Goal: Transaction & Acquisition: Purchase product/service

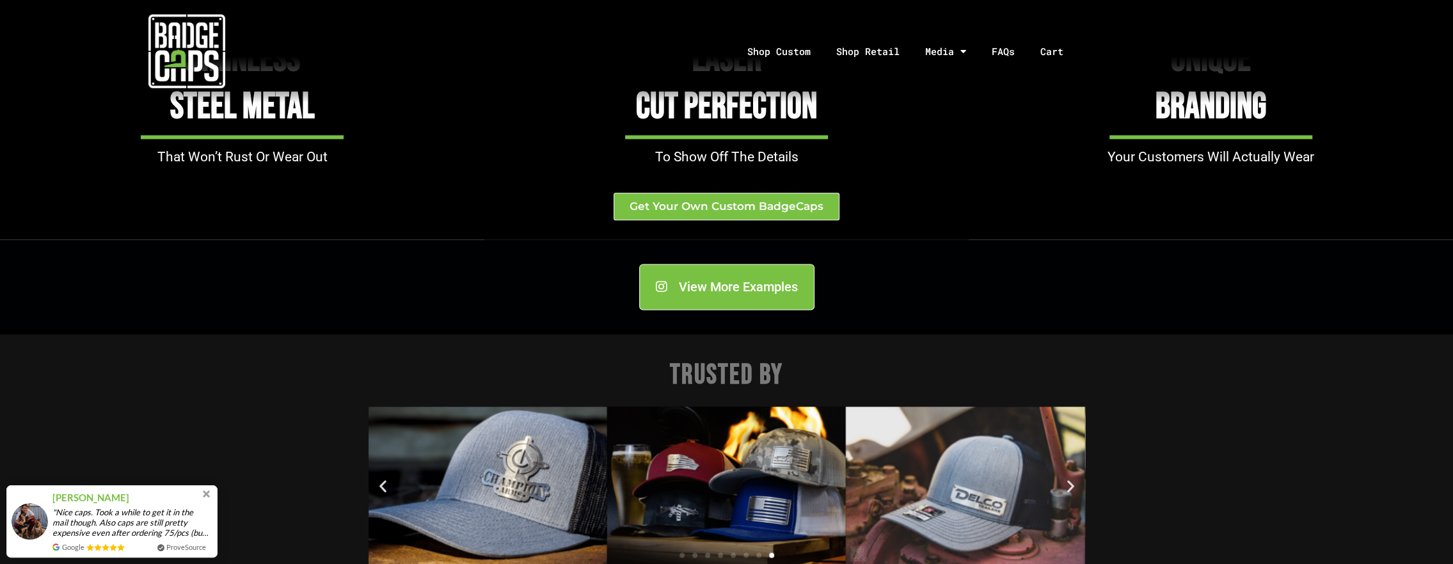
scroll to position [1413, 0]
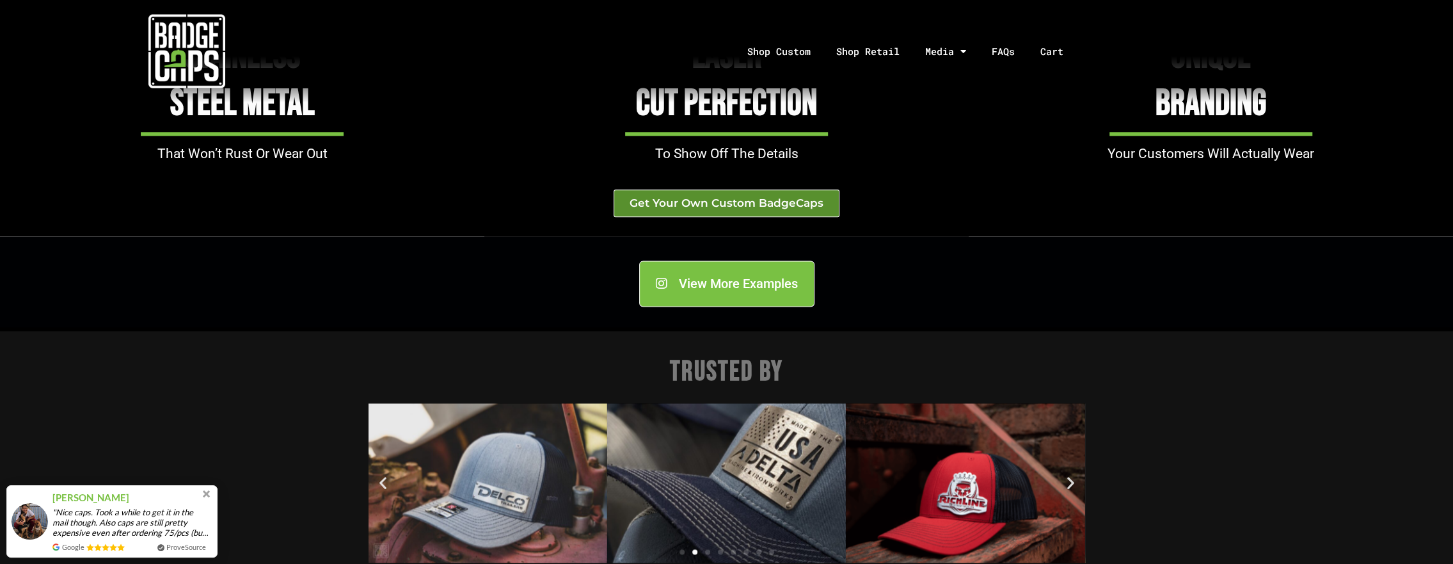
click at [748, 207] on span "Get Your Own Custom BadgeCaps" at bounding box center [726, 203] width 194 height 11
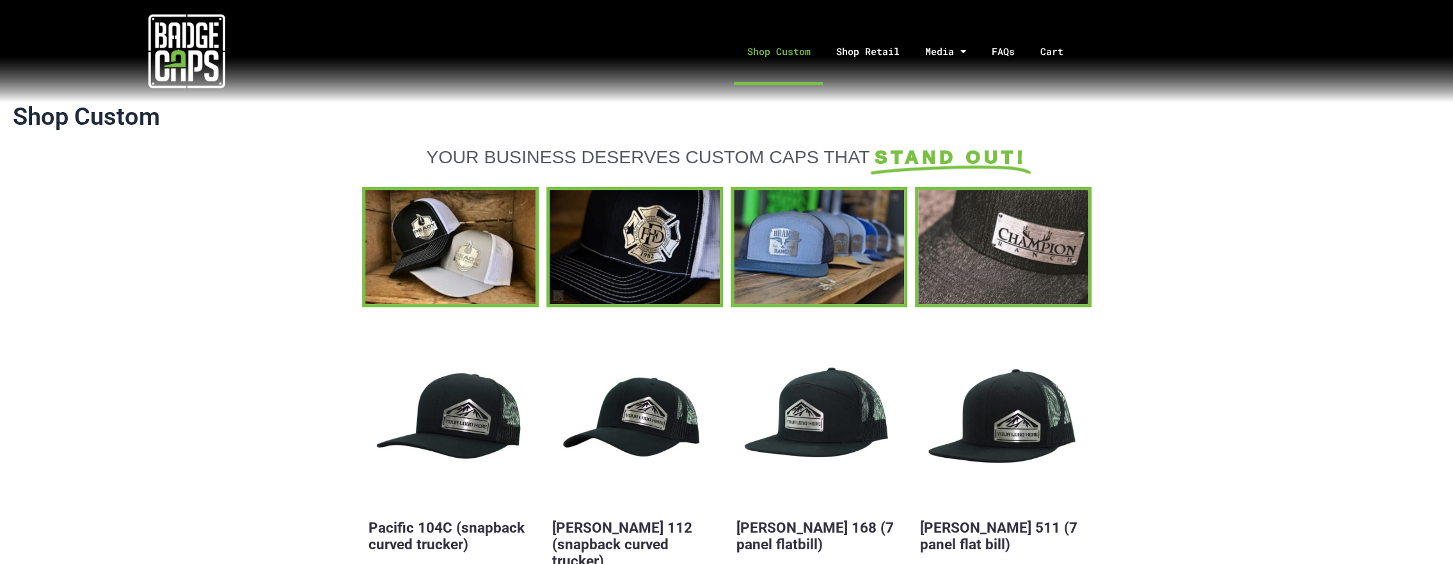
click at [789, 54] on link "Shop Custom" at bounding box center [778, 51] width 89 height 67
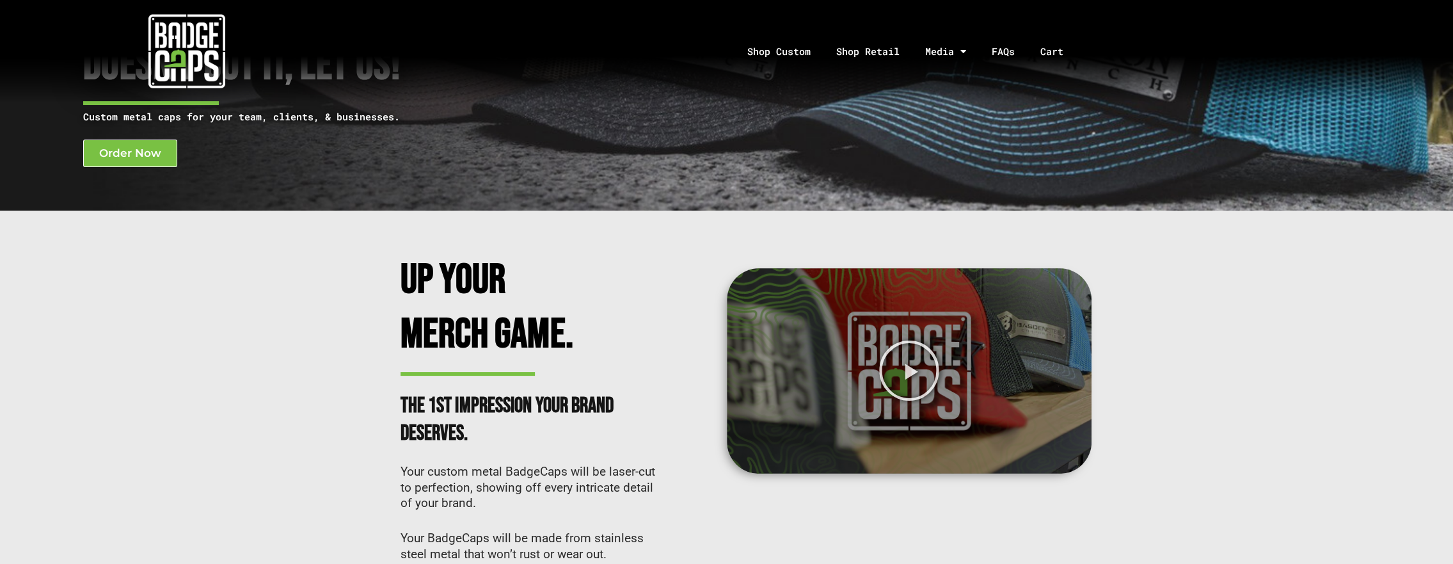
scroll to position [107, 0]
